Goal: Transaction & Acquisition: Obtain resource

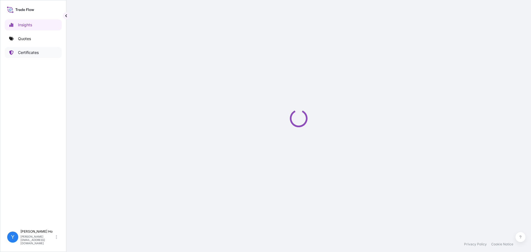
click at [10, 52] on icon at bounding box center [11, 52] width 4 height 4
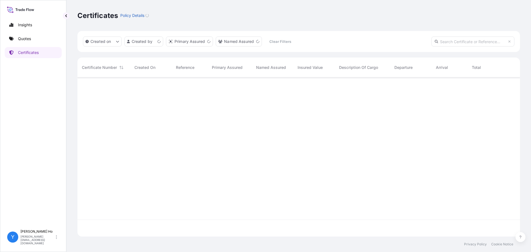
scroll to position [158, 438]
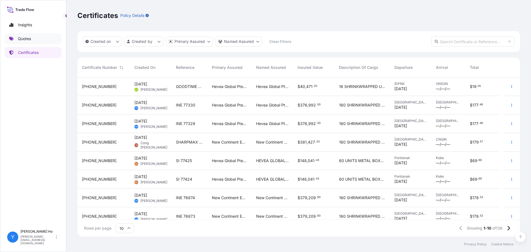
click at [32, 37] on link "Quotes" at bounding box center [33, 38] width 57 height 11
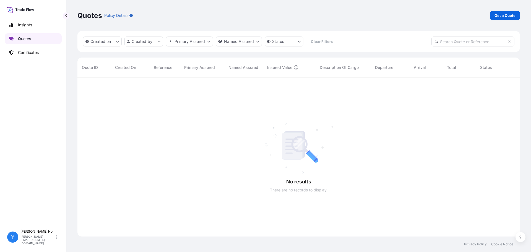
scroll to position [175, 438]
click at [27, 51] on p "Certificates" at bounding box center [28, 53] width 21 height 6
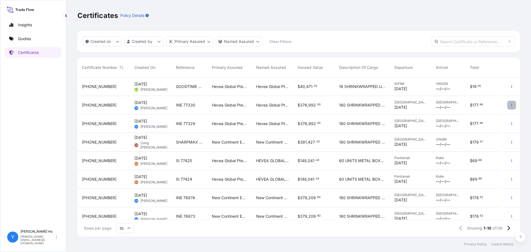
click at [510, 104] on icon "button" at bounding box center [511, 104] width 3 height 3
click at [492, 104] on link "Duplicate quote" at bounding box center [478, 106] width 52 height 9
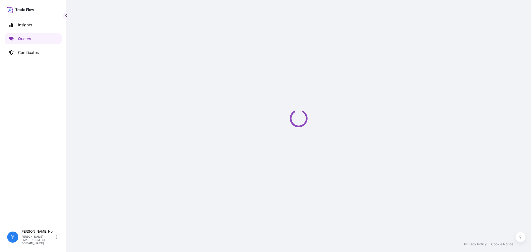
select select "Sea"
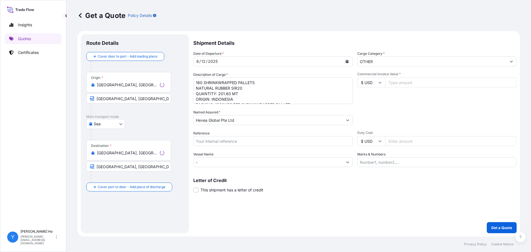
select select "31690"
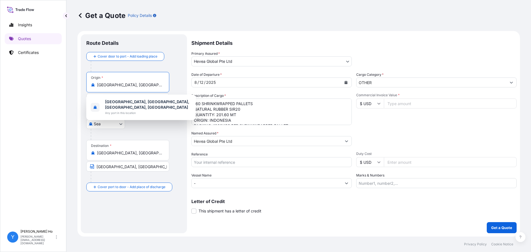
click at [145, 87] on input "[GEOGRAPHIC_DATA], [GEOGRAPHIC_DATA], [GEOGRAPHIC_DATA], [GEOGRAPHIC_DATA]" at bounding box center [129, 85] width 65 height 6
drag, startPoint x: 115, startPoint y: 85, endPoint x: 177, endPoint y: 84, distance: 61.9
click at [177, 84] on div "Origin * [GEOGRAPHIC_DATA], [GEOGRAPHIC_DATA], [GEOGRAPHIC_DATA], [GEOGRAPHIC_D…" at bounding box center [133, 93] width 95 height 43
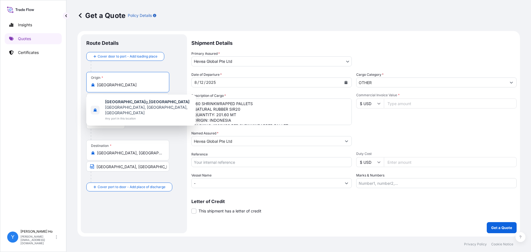
scroll to position [0, 0]
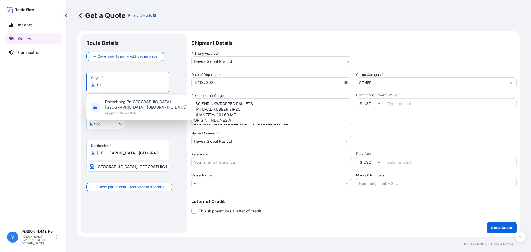
type input "P"
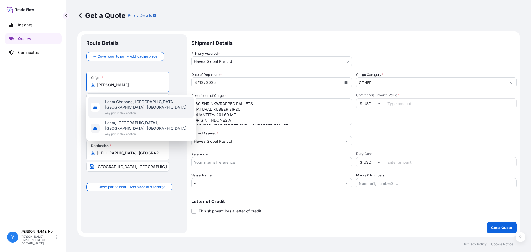
click at [167, 106] on span "Laem Chabang, [GEOGRAPHIC_DATA], [GEOGRAPHIC_DATA], [GEOGRAPHIC_DATA]" at bounding box center [148, 104] width 86 height 11
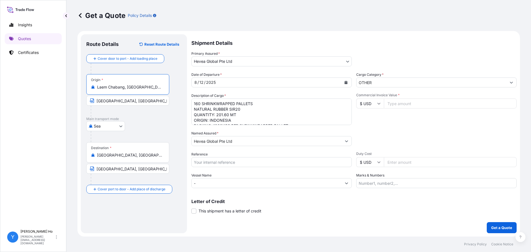
type input "Laem Chabang, [GEOGRAPHIC_DATA], [GEOGRAPHIC_DATA], [GEOGRAPHIC_DATA]"
click at [114, 100] on input "[GEOGRAPHIC_DATA], [GEOGRAPHIC_DATA]" at bounding box center [127, 101] width 83 height 10
drag, startPoint x: 145, startPoint y: 100, endPoint x: 82, endPoint y: 96, distance: 63.4
click at [82, 96] on div "Route Details Reset Route Details Cover door to port - Add loading place Place …" at bounding box center [134, 133] width 106 height 199
type input "Laem Chabang, [GEOGRAPHIC_DATA]"
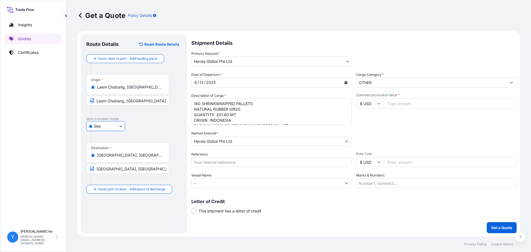
click at [299, 63] on body "Insights Quotes Certificates Y [PERSON_NAME] [PERSON_NAME][EMAIL_ADDRESS][DOMAI…" at bounding box center [265, 126] width 531 height 252
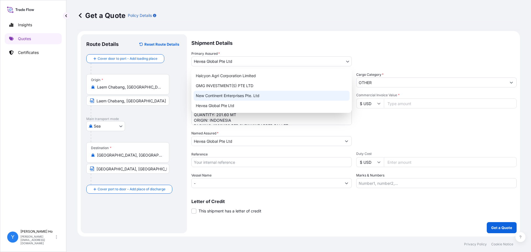
click at [225, 96] on div "New Continent Enterprises Pte. Ltd" at bounding box center [271, 96] width 156 height 10
select select "31688"
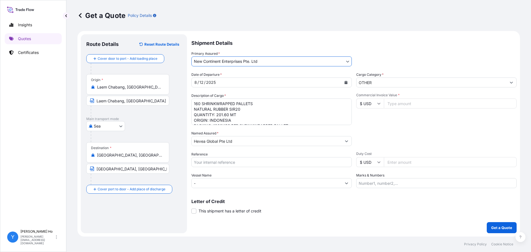
click at [232, 82] on div "[DATE]" at bounding box center [266, 82] width 150 height 10
click at [345, 82] on icon "Calendar" at bounding box center [345, 82] width 3 height 3
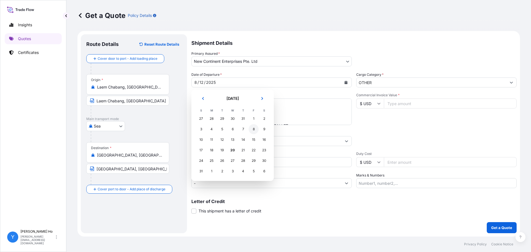
click at [251, 130] on div "8" at bounding box center [253, 129] width 10 height 10
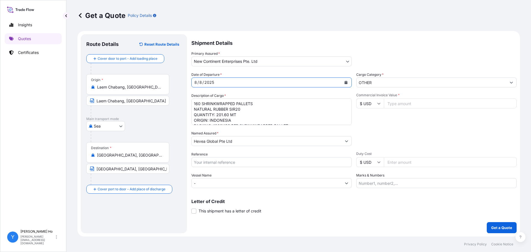
click at [300, 109] on textarea "160 SHRINKWRAPPED PALLETS NATURAL RUBBER SIR20 QUANTITY: 201.60 MT ORIGIN: INDO…" at bounding box center [271, 111] width 160 height 27
click at [236, 106] on textarea "160 SHRINKWRAPPED PALLETS NATURAL RUBBER SIR20 QUANTITY: 201.60 MT ORIGIN: INDO…" at bounding box center [271, 111] width 160 height 27
click at [193, 102] on textarea "160 SHRINKWRAPPED PALLETS NATURAL RUBBER SIR20 QUANTITY: 201.60 MT ORIGIN: INDO…" at bounding box center [271, 111] width 160 height 27
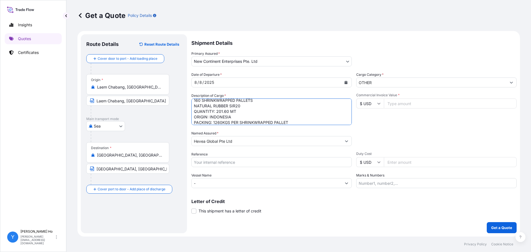
scroll to position [9, 0]
paste textarea "UNITS OF SHRINKWRAPPED DISPOSABLE PLASTIC PALLET MIXTURES OF NATURAL RUBBER AND…"
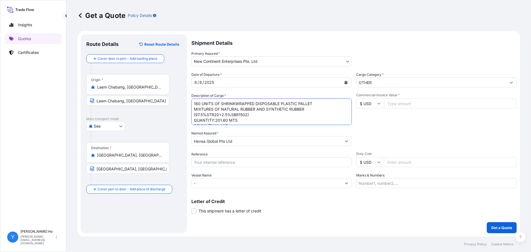
click at [223, 105] on textarea "160 SHRINKWRAPPED PALLETS NATURAL RUBBER SIR20 QUANTITY: 201.60 MT ORIGIN: INDO…" at bounding box center [271, 111] width 160 height 27
click at [322, 103] on textarea "160 SHRINKWRAPPED PALLETS NATURAL RUBBER SIR20 QUANTITY: 201.60 MT ORIGIN: INDO…" at bounding box center [271, 111] width 160 height 27
click at [319, 107] on textarea "160 SHRINKWRAPPED PALLETS NATURAL RUBBER SIR20 QUANTITY: 201.60 MT ORIGIN: INDO…" at bounding box center [271, 111] width 160 height 27
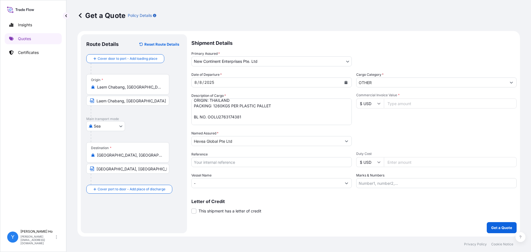
click at [230, 115] on textarea "160 SHRINKWRAPPED PALLETS NATURAL RUBBER SIR20 QUANTITY: 201.60 MT ORIGIN: INDO…" at bounding box center [271, 111] width 160 height 27
paste textarea "SITGLCTA473684"
click at [259, 117] on textarea "160 SHRINKWRAPPED PALLETS NATURAL RUBBER SIR20 QUANTITY: 201.60 MT ORIGIN: INDO…" at bounding box center [271, 111] width 160 height 27
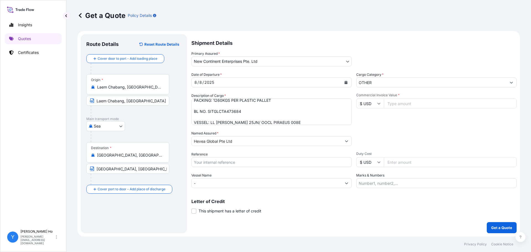
click at [263, 115] on textarea "160 SHRINKWRAPPED PALLETS NATURAL RUBBER SIR20 QUANTITY: 201.60 MT ORIGIN: INDO…" at bounding box center [271, 111] width 160 height 27
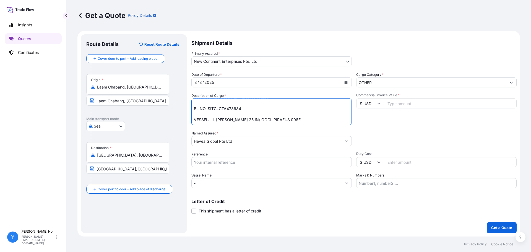
drag, startPoint x: 287, startPoint y: 122, endPoint x: 210, endPoint y: 121, distance: 77.4
click at [210, 121] on textarea "160 SHRINKWRAPPED PALLETS NATURAL RUBBER SIR20 QUANTITY: 201.60 MT ORIGIN: INDO…" at bounding box center [271, 111] width 160 height 27
paste textarea "SITC XIANDE V.2517N"
type textarea "160 UNITS OF SHRINKWRAPPED DISPOSABLE PLASTIC PALLET MIXTURES OF NATURAL RUBBER…"
click at [225, 140] on input "Hevea Global Pte Ltd" at bounding box center [266, 141] width 150 height 10
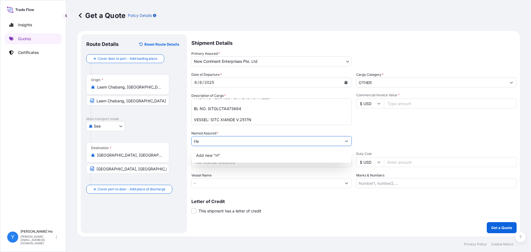
type input "H"
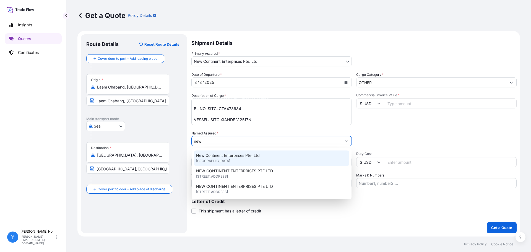
click at [250, 156] on span "New Continent Enterprises Pte. Ltd" at bounding box center [228, 156] width 64 height 6
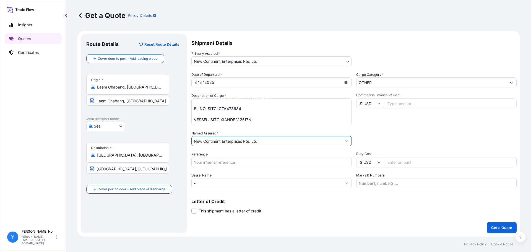
type input "New Continent Enterprises Pte. Ltd"
click at [428, 103] on input "Commercial Invoice Value *" at bounding box center [450, 103] width 133 height 10
type input "411264"
click at [487, 128] on div "Date of Departure * [DATE] Cargo Category * OTHER Description of Cargo * 160 SH…" at bounding box center [353, 130] width 325 height 116
click at [271, 115] on textarea "160 SHRINKWRAPPED PALLETS NATURAL RUBBER SIR20 QUANTITY: 201.60 MT ORIGIN: INDO…" at bounding box center [271, 111] width 160 height 27
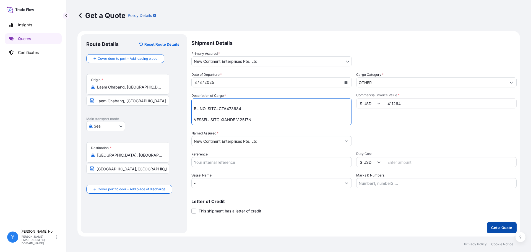
click at [495, 227] on p "Get a Quote" at bounding box center [501, 228] width 21 height 6
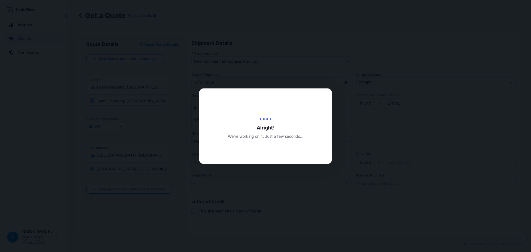
type input "[DATE]"
select select "Sea"
select select "31688"
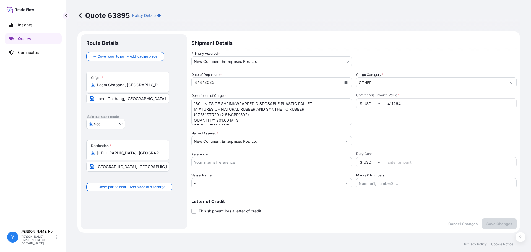
click at [217, 160] on input "Reference" at bounding box center [271, 162] width 160 height 10
type input "s"
type input "STR20 77201"
click at [496, 224] on p "Save Changes" at bounding box center [499, 224] width 26 height 6
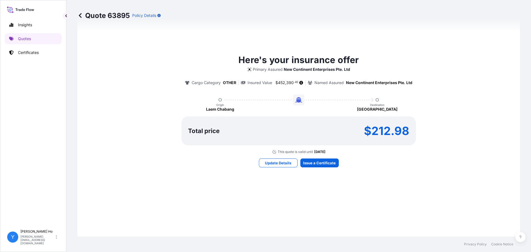
select select "Sea"
select select "31688"
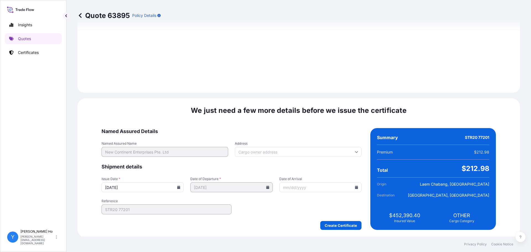
scroll to position [622, 0]
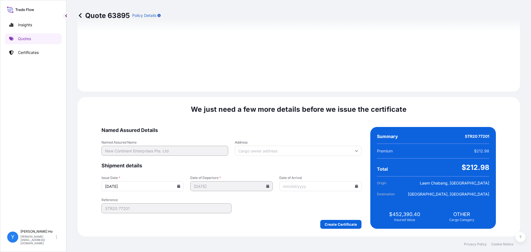
click at [180, 186] on icon at bounding box center [178, 185] width 3 height 3
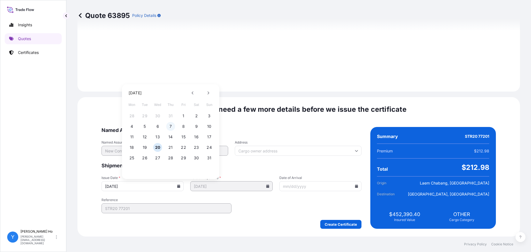
click at [170, 125] on button "7" at bounding box center [170, 126] width 9 height 9
type input "[DATE]"
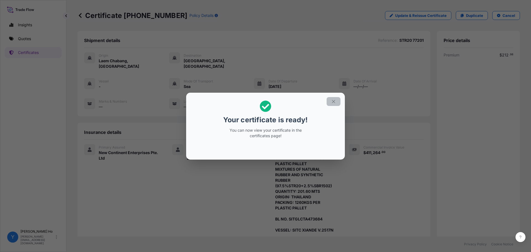
click at [332, 101] on icon "button" at bounding box center [333, 101] width 5 height 5
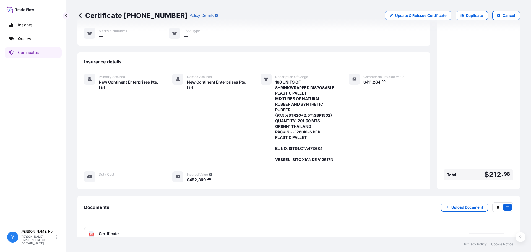
scroll to position [76, 0]
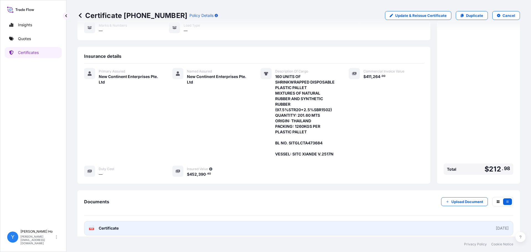
click at [233, 221] on link "PDF Certificate [DATE]" at bounding box center [298, 228] width 429 height 14
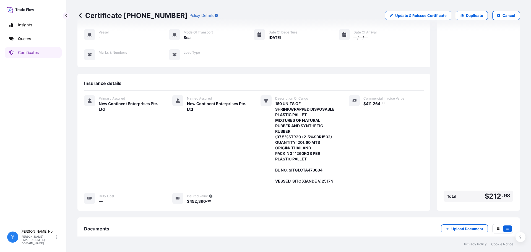
scroll to position [0, 0]
